Goal: Task Accomplishment & Management: Use online tool/utility

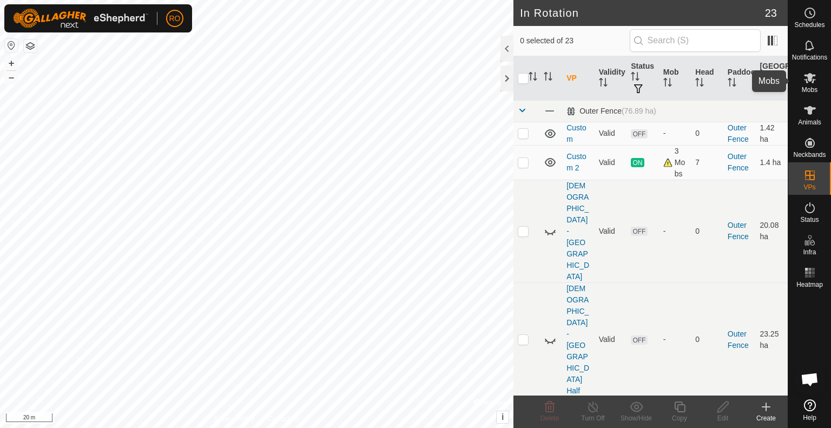
click at [804, 81] on icon at bounding box center [810, 77] width 13 height 13
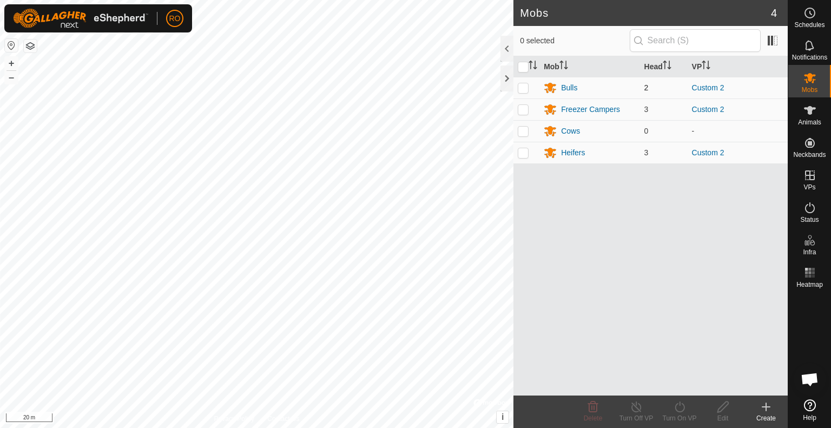
click at [521, 86] on p-checkbox at bounding box center [523, 87] width 11 height 9
checkbox input "true"
click at [525, 153] on p-checkbox at bounding box center [523, 152] width 11 height 9
checkbox input "true"
click at [684, 404] on icon at bounding box center [680, 407] width 14 height 13
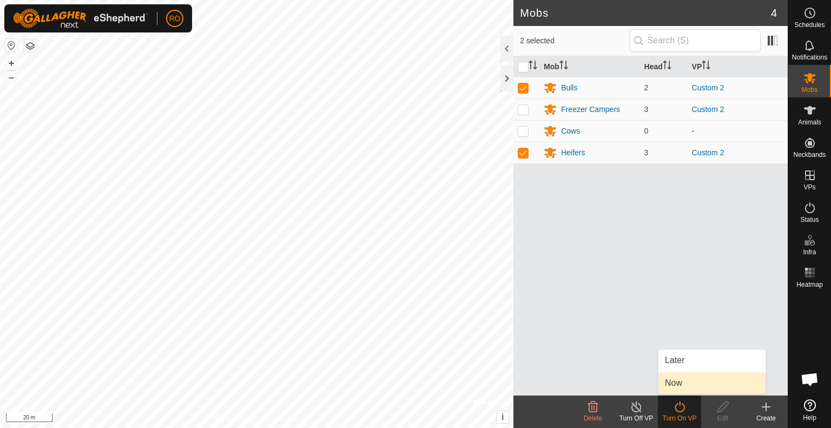
click at [678, 379] on link "Now" at bounding box center [712, 383] width 107 height 22
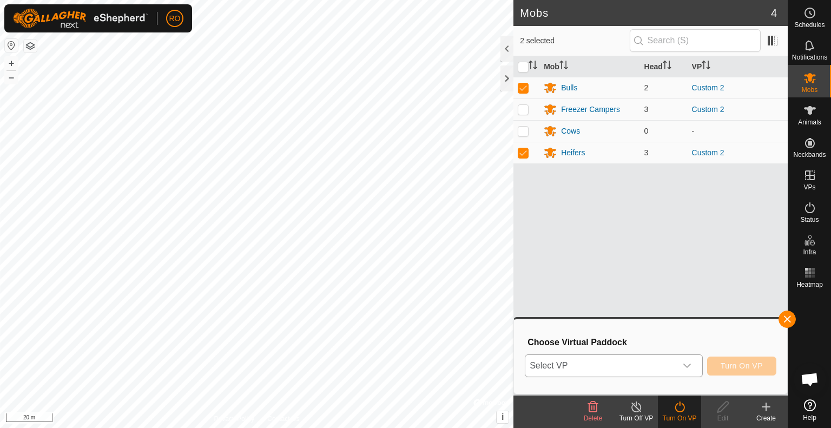
click at [652, 364] on span "Select VP" at bounding box center [601, 366] width 151 height 22
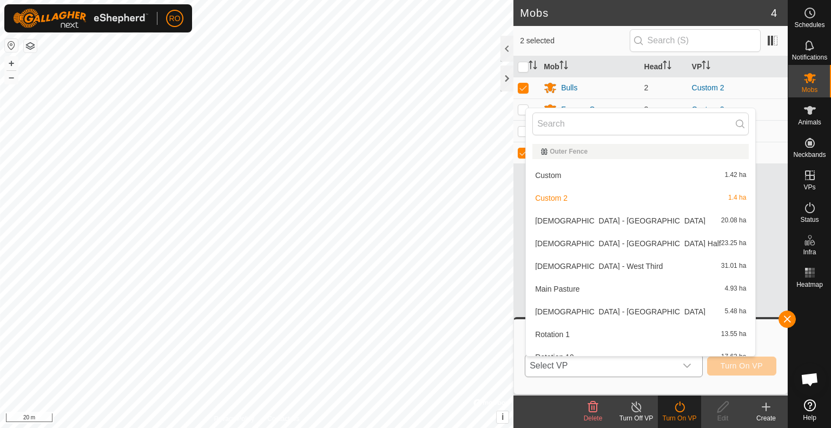
scroll to position [12, 0]
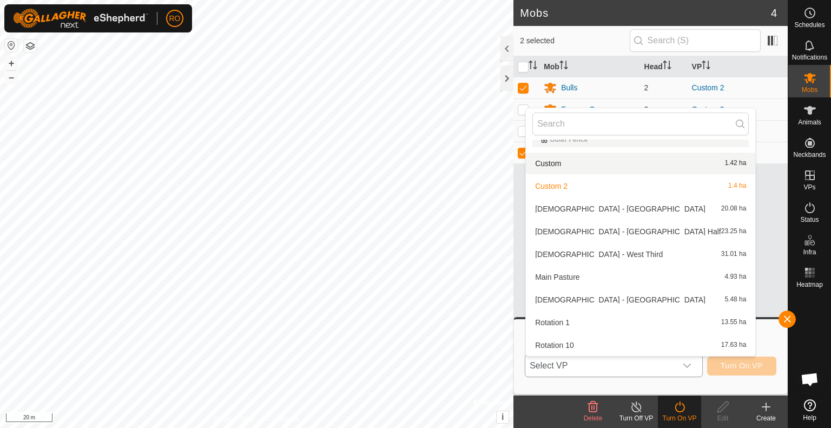
click at [628, 171] on li "Custom 1.42 ha" at bounding box center [641, 164] width 230 height 22
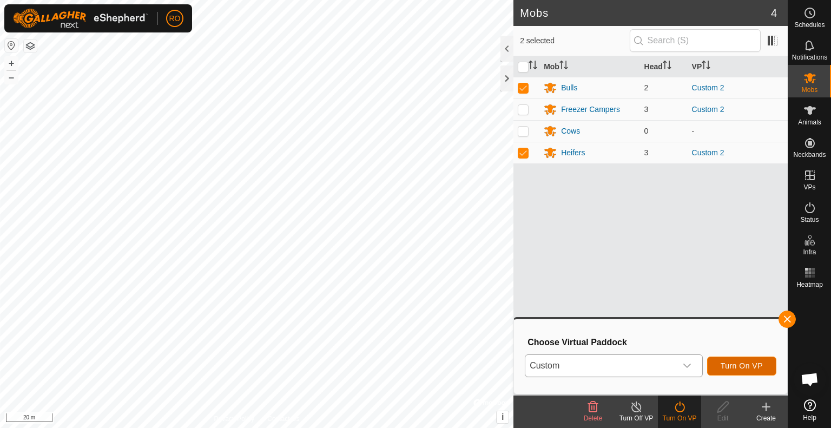
click at [749, 370] on span "Turn On VP" at bounding box center [742, 366] width 42 height 9
click at [724, 363] on span "Turn On VP" at bounding box center [742, 366] width 42 height 9
click at [692, 364] on div "dropdown trigger" at bounding box center [688, 366] width 22 height 22
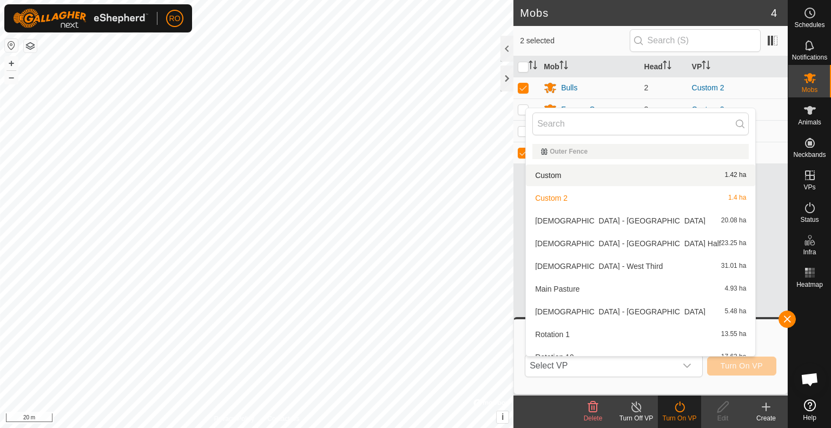
click at [624, 171] on li "Custom 1.42 ha" at bounding box center [641, 176] width 230 height 22
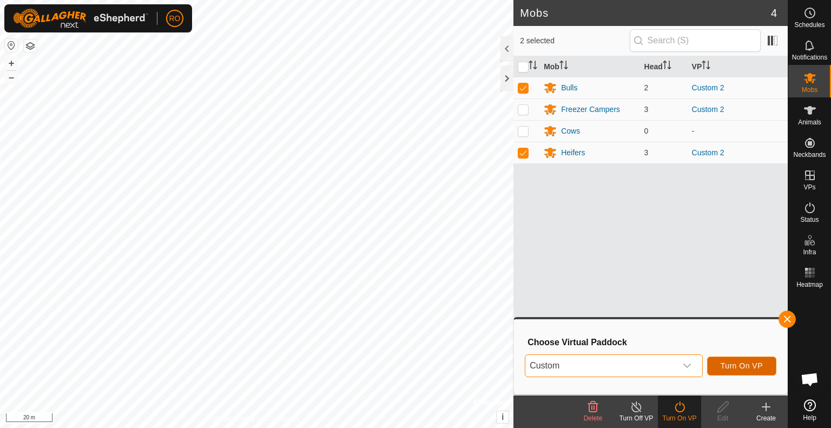
click at [751, 367] on span "Turn On VP" at bounding box center [742, 366] width 42 height 9
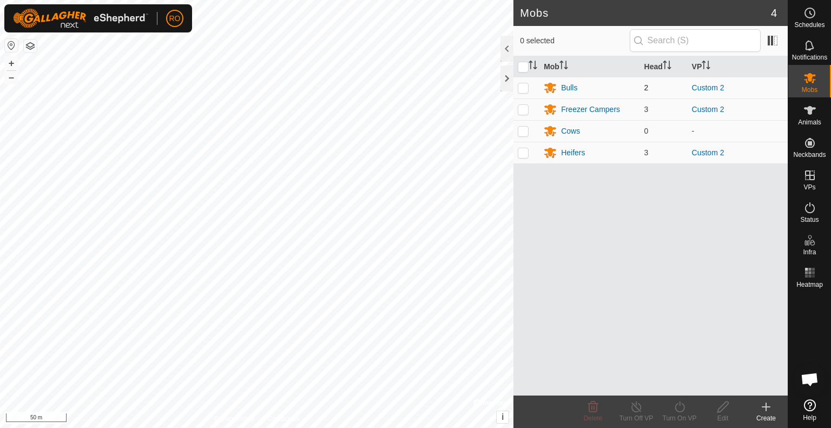
click at [523, 84] on p-checkbox at bounding box center [523, 87] width 11 height 9
checkbox input "true"
click at [526, 158] on td at bounding box center [527, 153] width 26 height 22
checkbox input "true"
click at [676, 409] on icon at bounding box center [680, 407] width 10 height 11
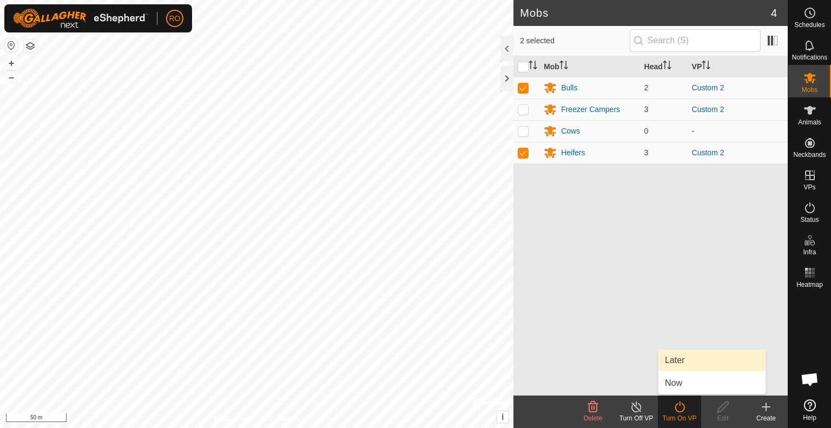
click at [687, 361] on link "Later" at bounding box center [712, 361] width 107 height 22
click at [676, 409] on icon at bounding box center [680, 407] width 10 height 11
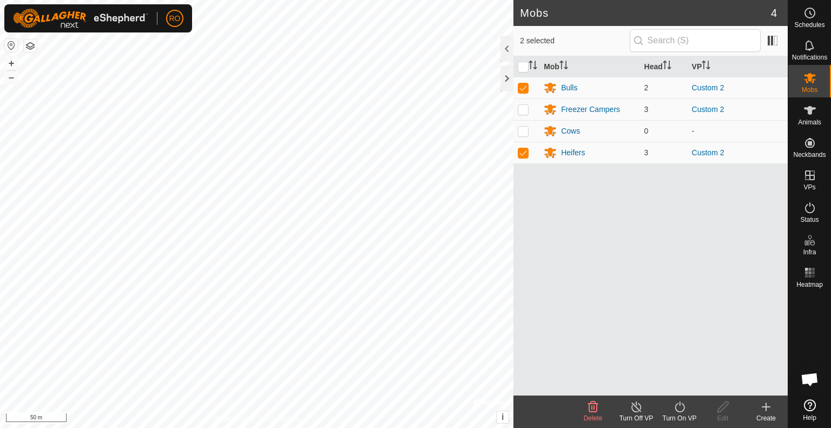
click at [676, 409] on icon at bounding box center [680, 407] width 10 height 11
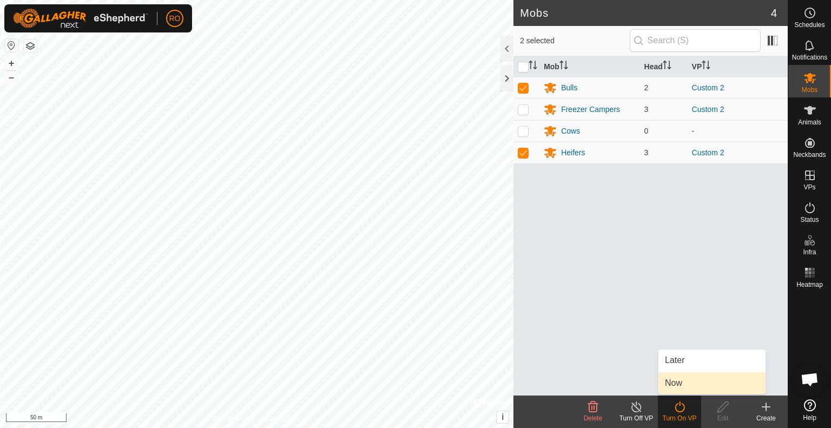
click at [676, 381] on link "Now" at bounding box center [712, 383] width 107 height 22
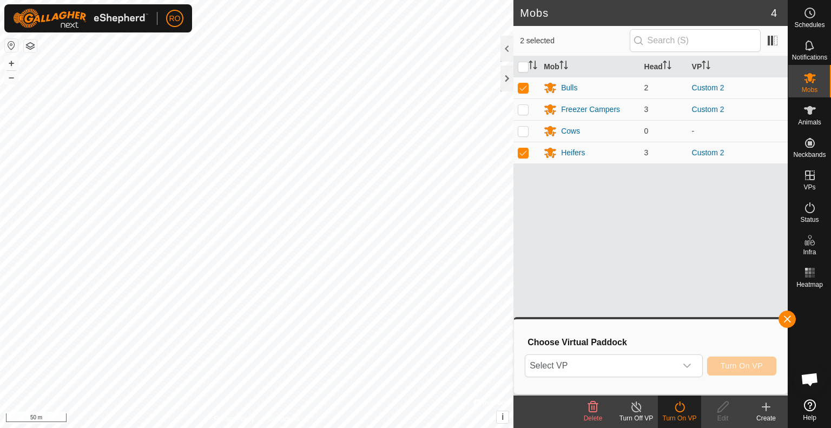
click at [667, 379] on div "Choose Virtual Paddock Select VP Turn On VP" at bounding box center [651, 357] width 260 height 62
click at [668, 370] on span "Select VP" at bounding box center [601, 366] width 151 height 22
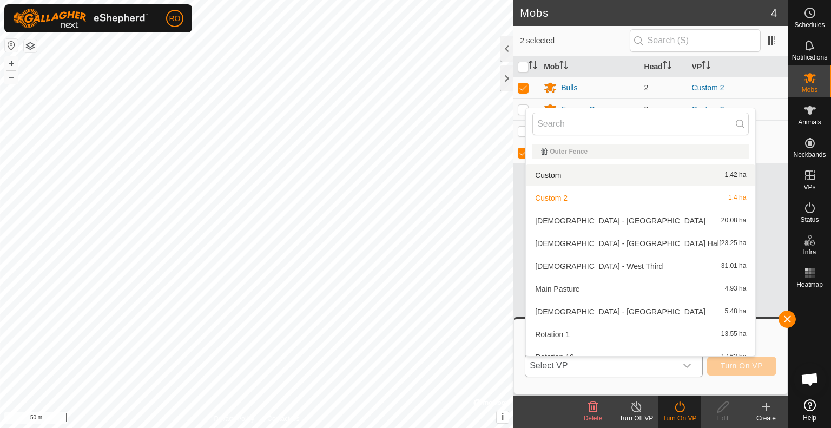
click at [602, 177] on li "Custom 1.42 ha" at bounding box center [641, 176] width 230 height 22
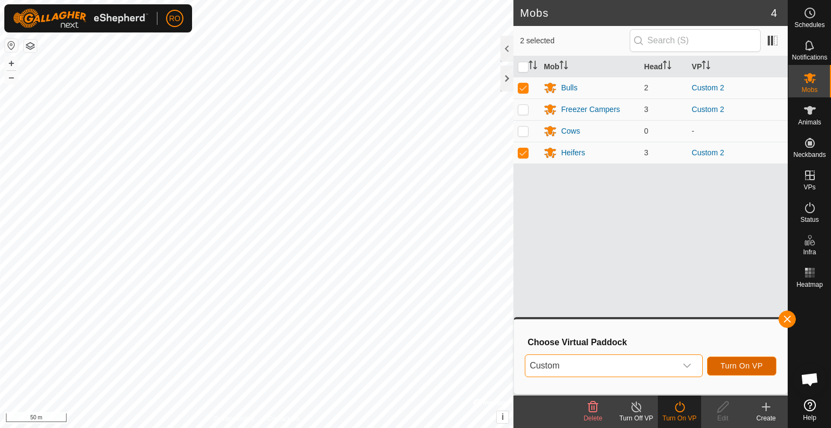
click at [725, 369] on span "Turn On VP" at bounding box center [742, 366] width 42 height 9
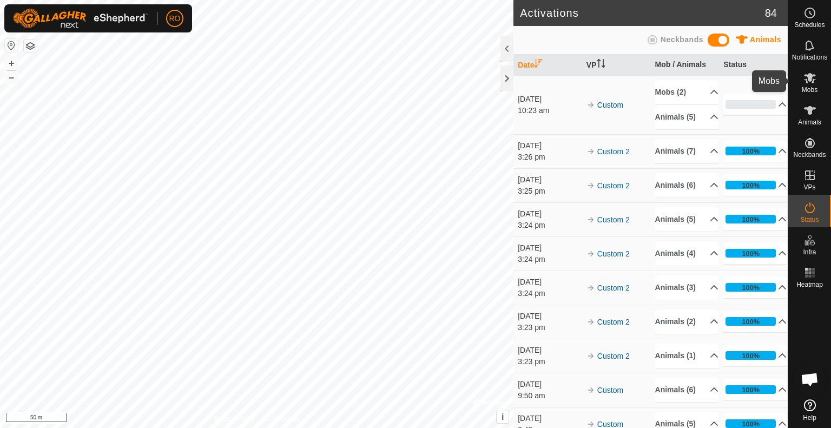
click at [815, 77] on icon at bounding box center [810, 77] width 13 height 13
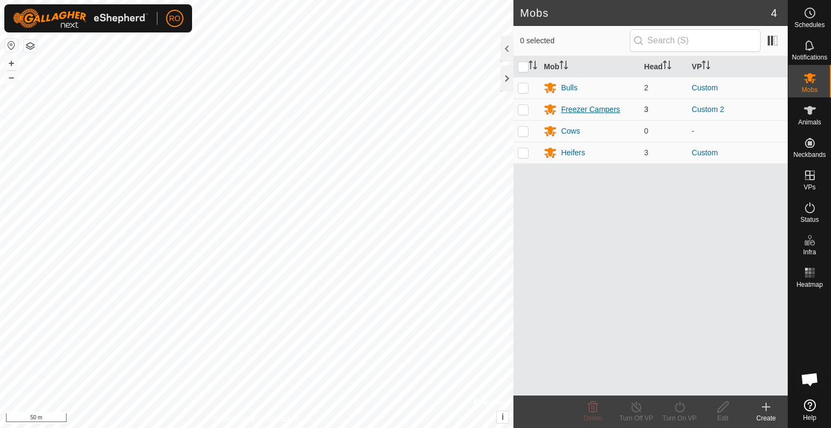
click at [587, 109] on div "Freezer Campers" at bounding box center [590, 109] width 59 height 11
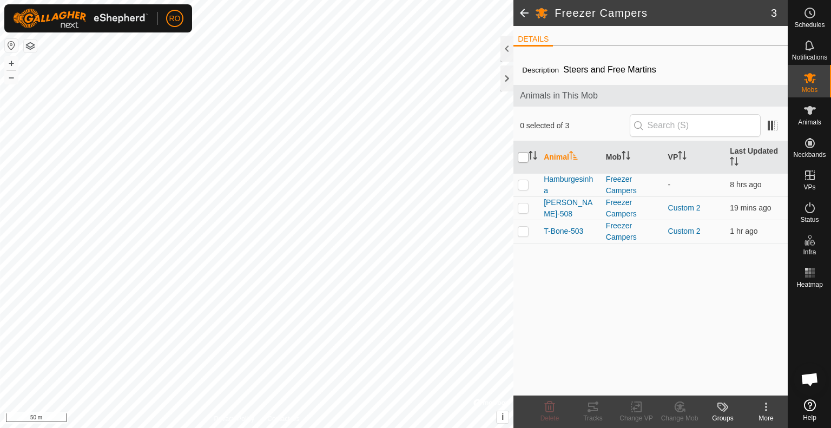
click at [523, 156] on input "checkbox" at bounding box center [523, 157] width 11 height 11
checkbox input "true"
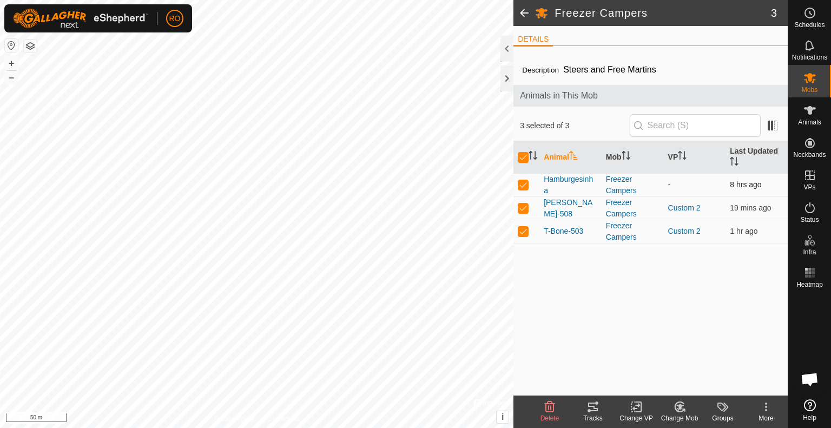
click at [522, 182] on p-checkbox at bounding box center [523, 184] width 11 height 9
checkbox input "false"
click at [633, 407] on icon at bounding box center [637, 407] width 14 height 13
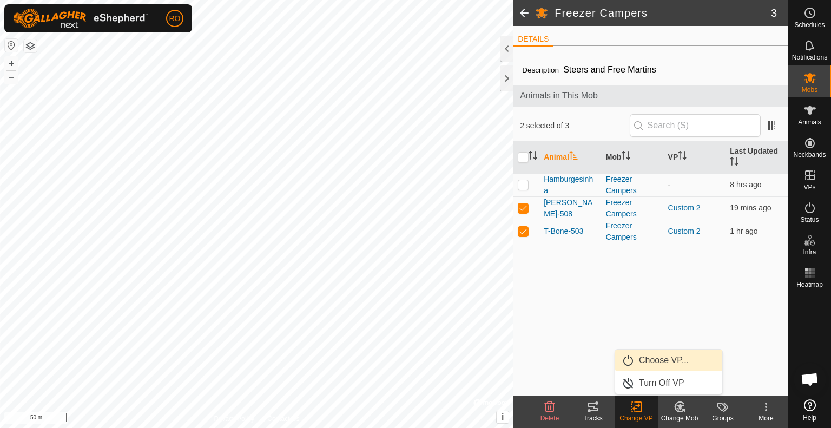
click at [646, 362] on link "Choose VP..." at bounding box center [668, 361] width 107 height 22
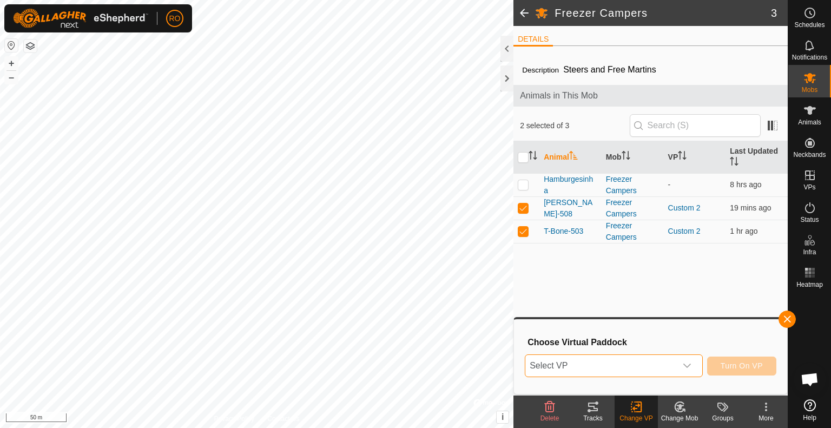
click at [646, 362] on span "Select VP" at bounding box center [601, 366] width 151 height 22
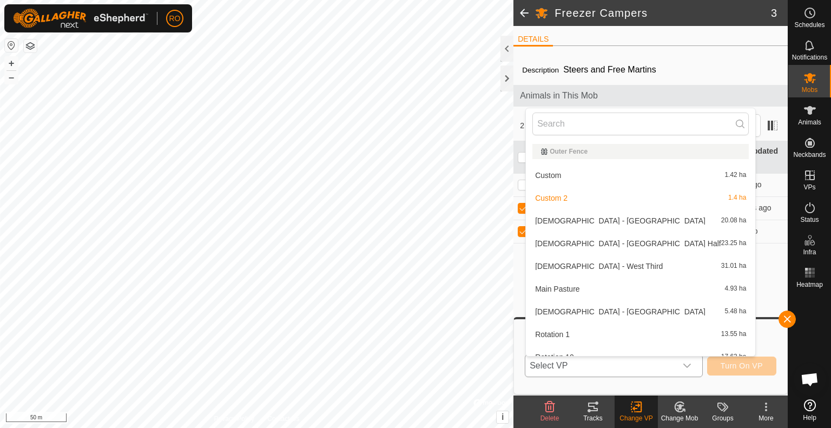
scroll to position [12, 0]
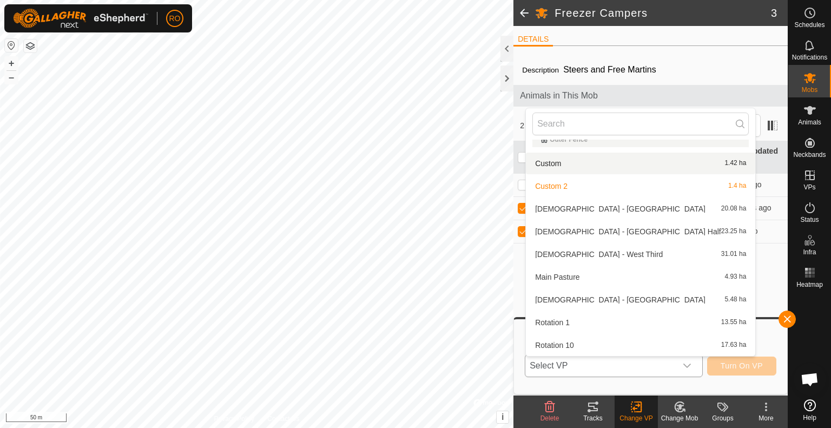
click at [624, 167] on li "Custom 1.42 ha" at bounding box center [641, 164] width 230 height 22
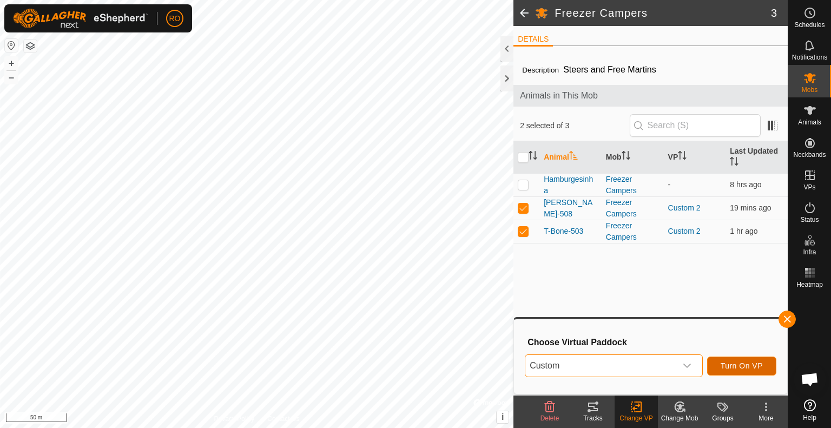
click at [745, 362] on span "Turn On VP" at bounding box center [742, 366] width 42 height 9
